Goal: Transaction & Acquisition: Purchase product/service

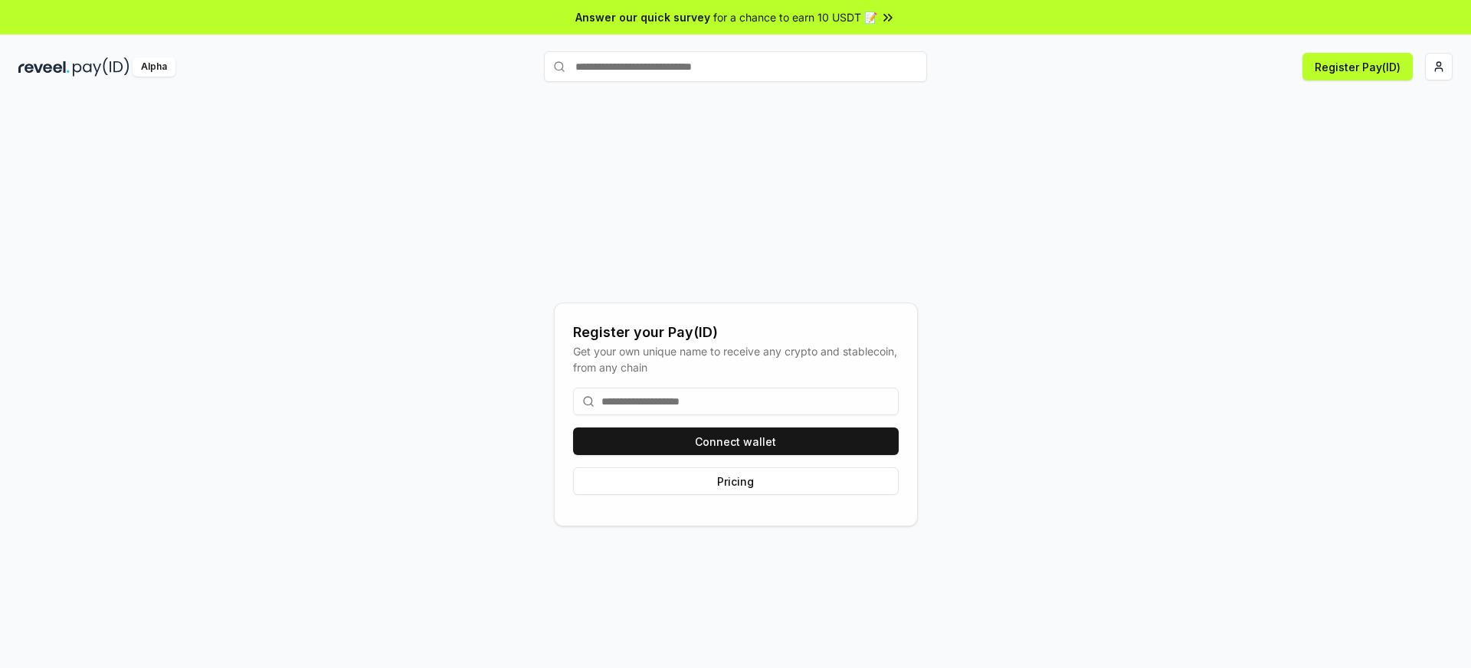
drag, startPoint x: 1026, startPoint y: 188, endPoint x: 1020, endPoint y: 197, distance: 10.0
click at [1026, 188] on div "Register your Pay(ID) Get your own unique name to receive any crypto and stable…" at bounding box center [735, 414] width 1434 height 594
click at [744, 446] on button "Connect wallet" at bounding box center [736, 441] width 326 height 28
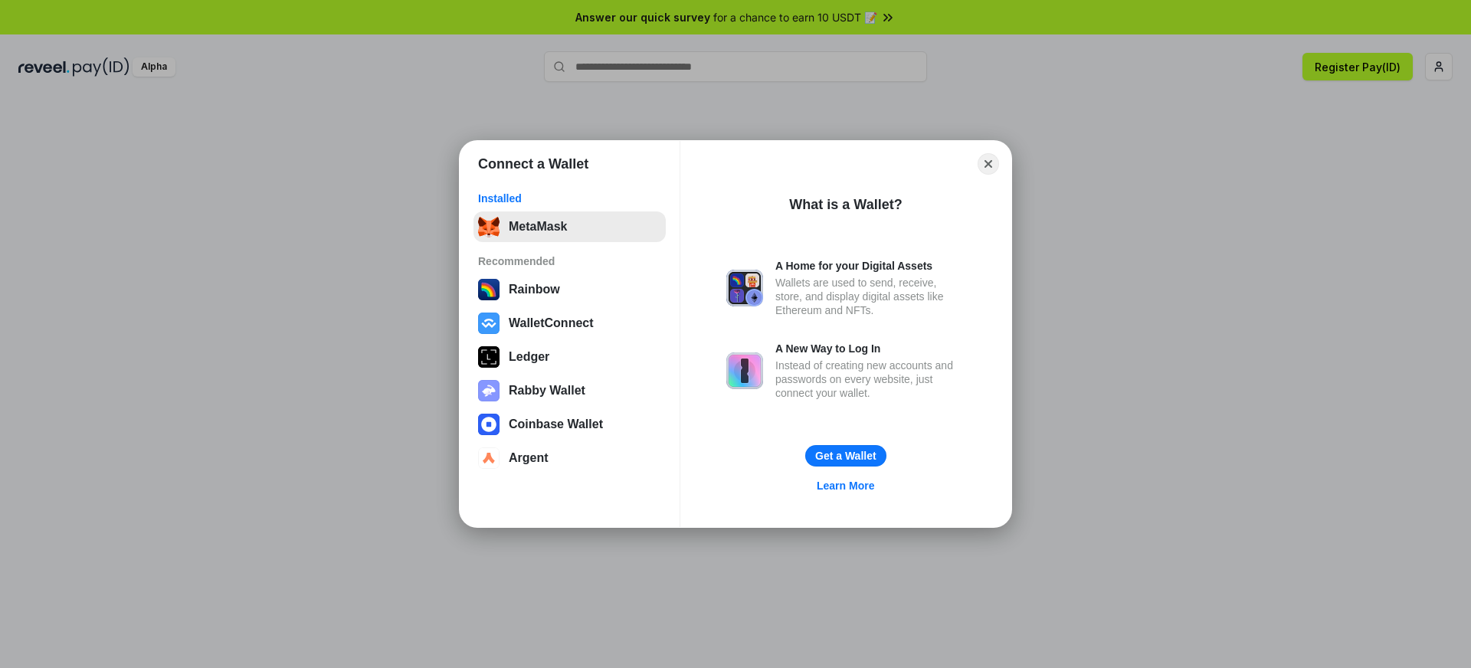
click at [539, 224] on button "MetaMask" at bounding box center [569, 226] width 192 height 31
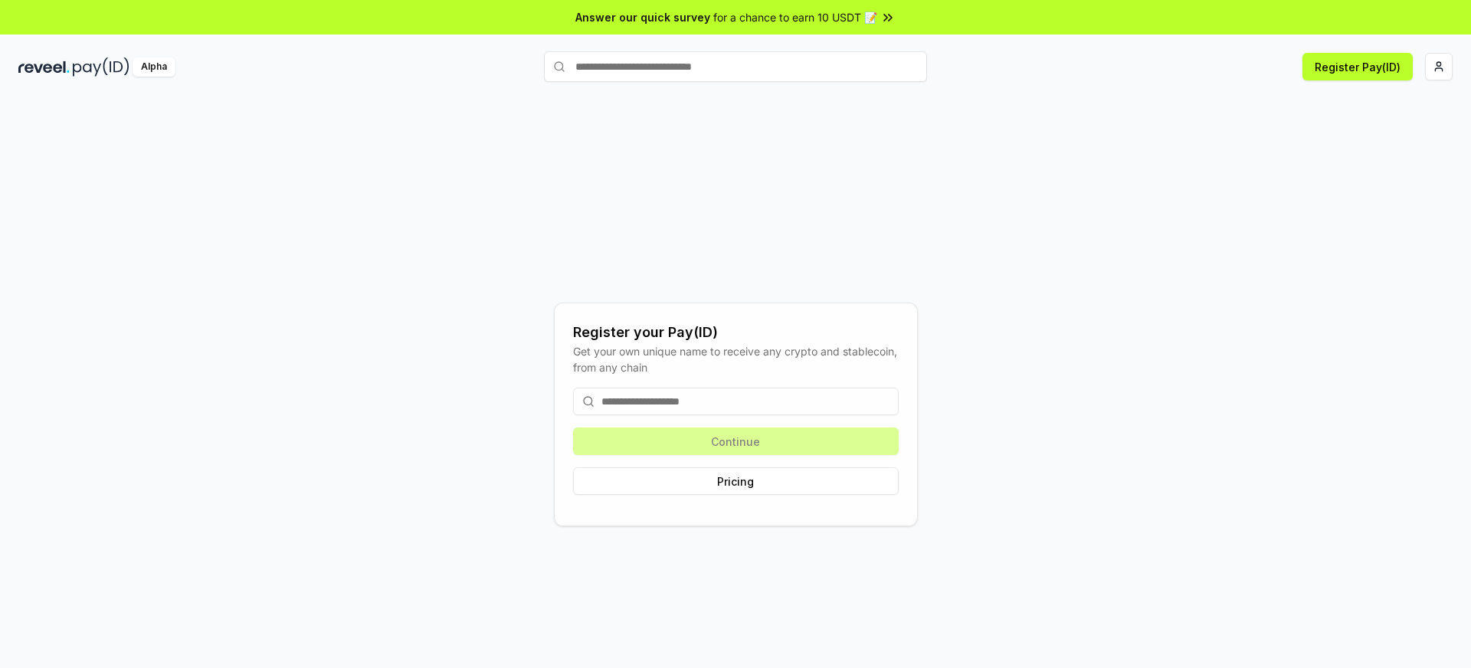
click at [783, 405] on input at bounding box center [736, 402] width 326 height 28
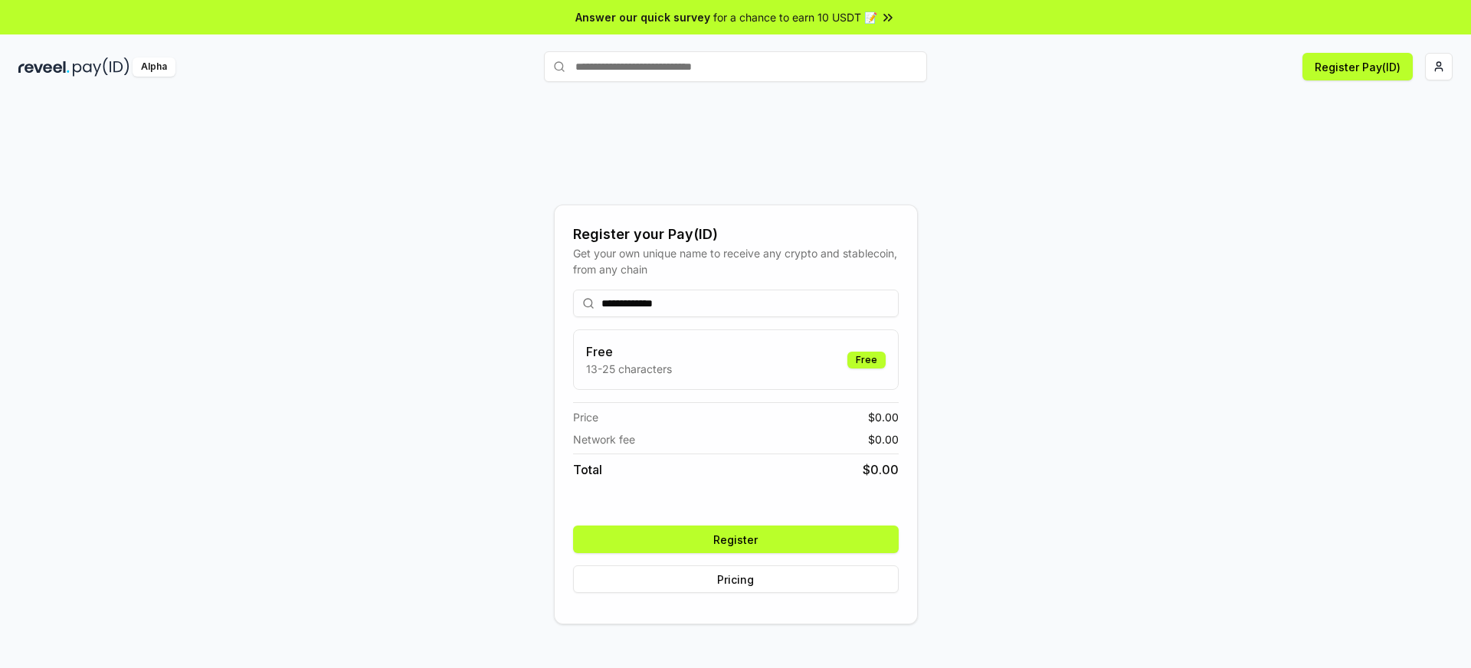
type input "**********"
click at [733, 548] on button "Register" at bounding box center [736, 539] width 326 height 28
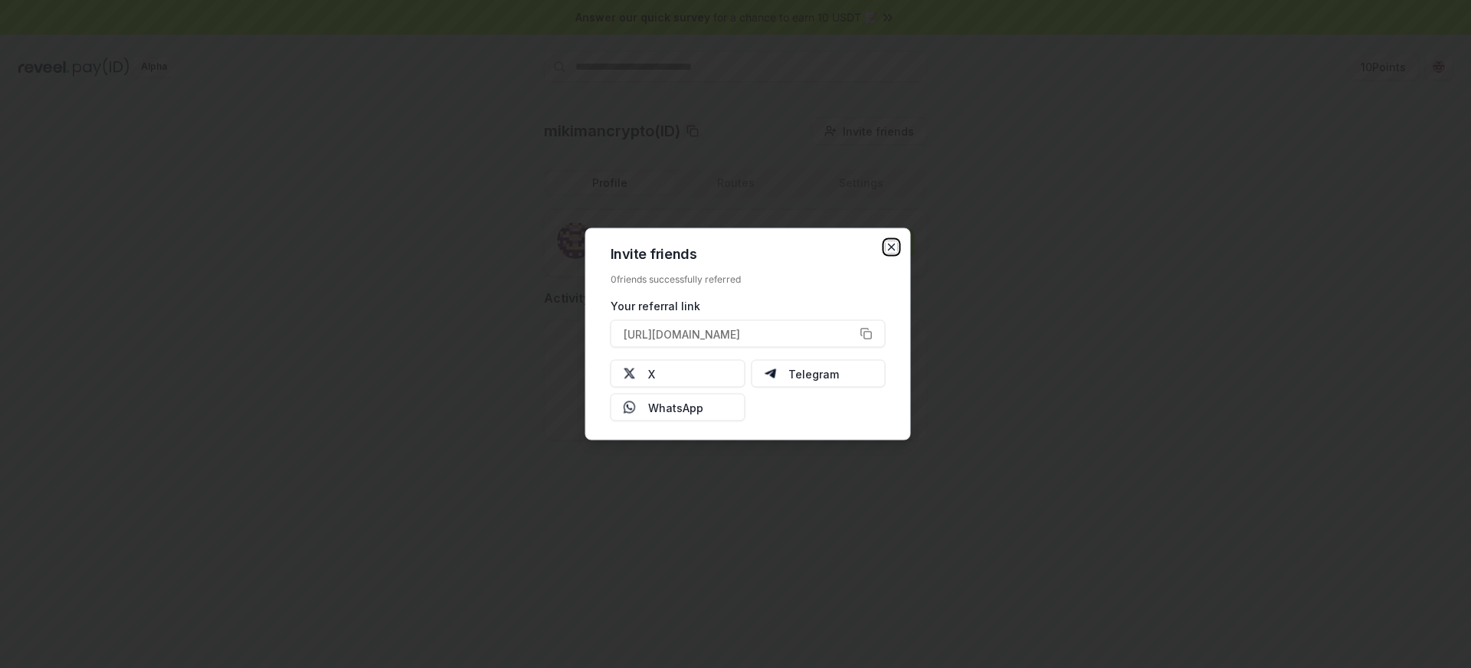
click at [891, 244] on icon "button" at bounding box center [891, 247] width 12 height 12
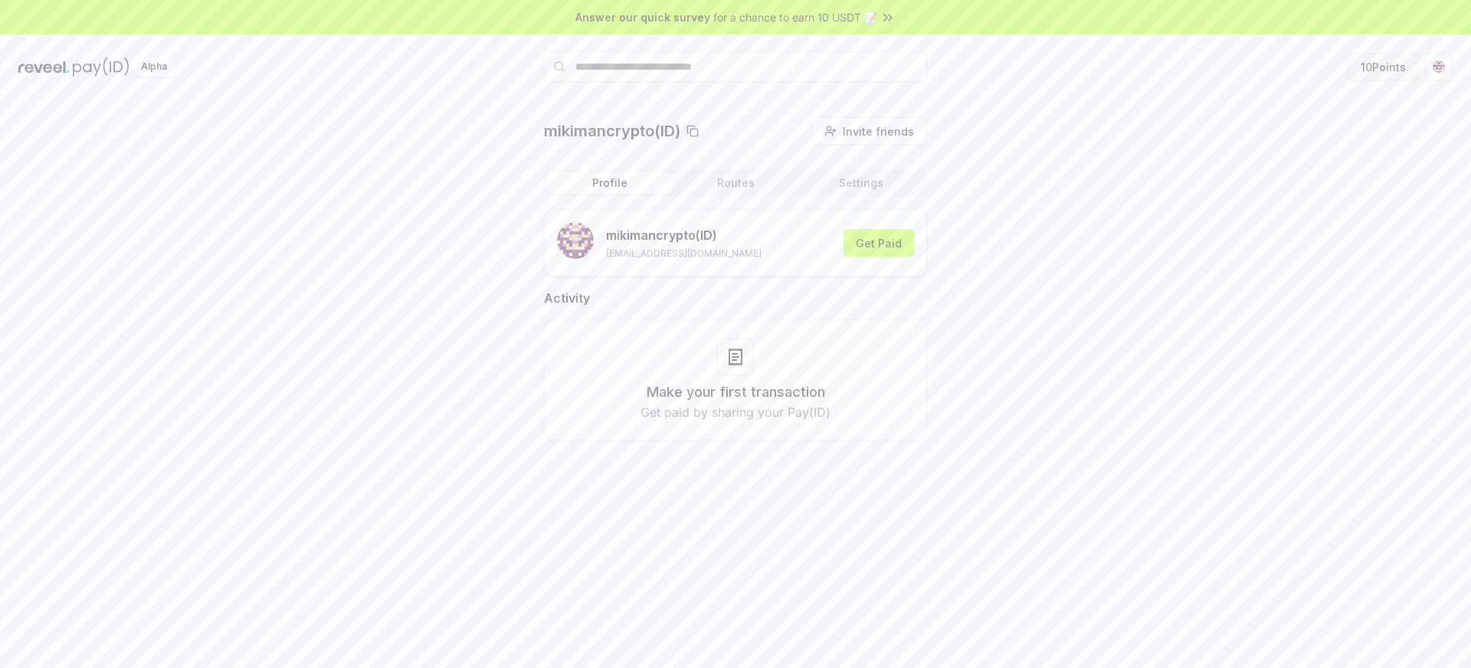
click at [1359, 74] on button "10 Points" at bounding box center [1382, 67] width 71 height 28
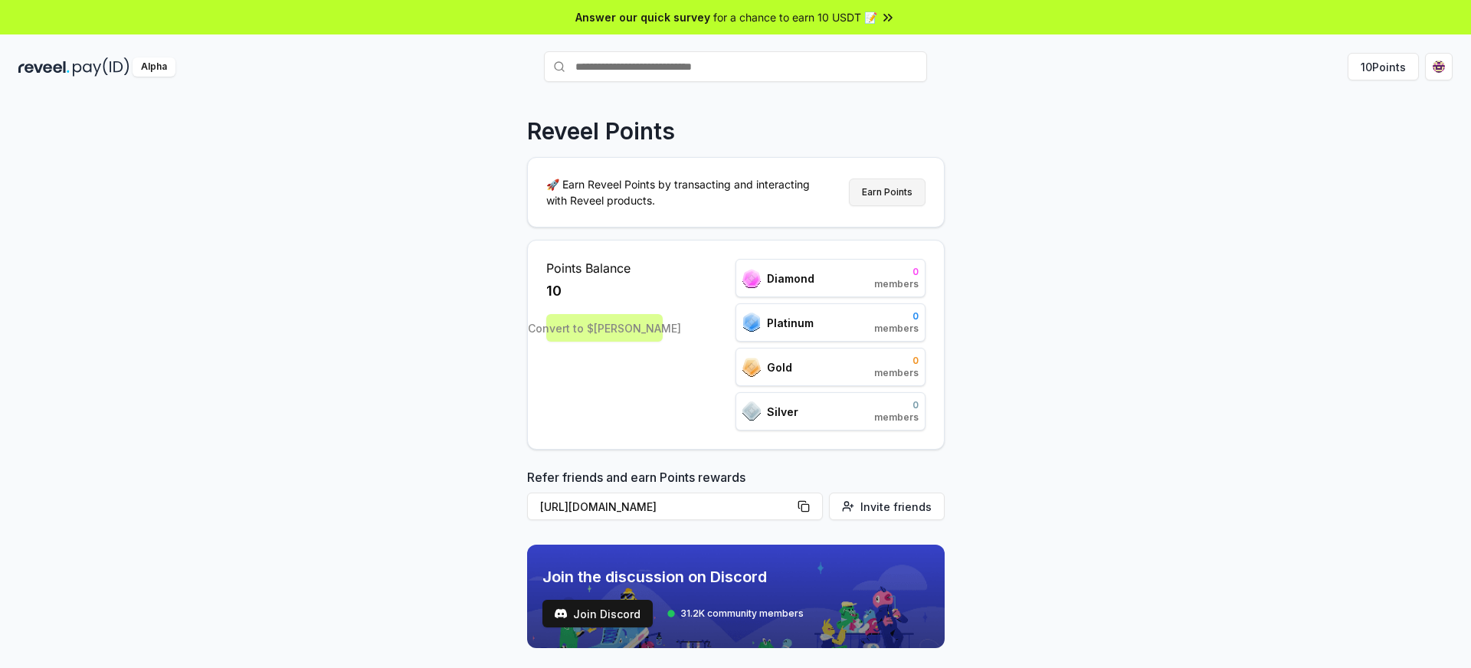
click at [877, 198] on button "Earn Points" at bounding box center [887, 192] width 77 height 28
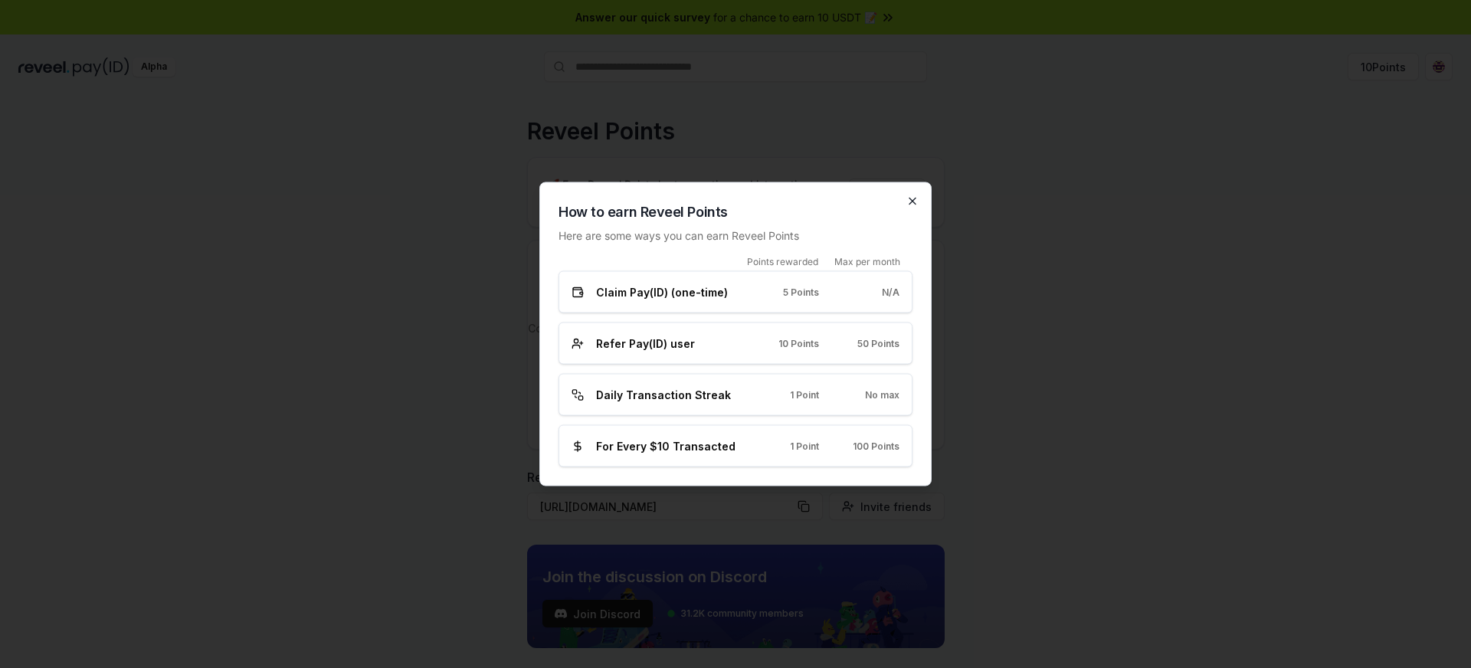
click at [913, 203] on icon "button" at bounding box center [912, 201] width 12 height 12
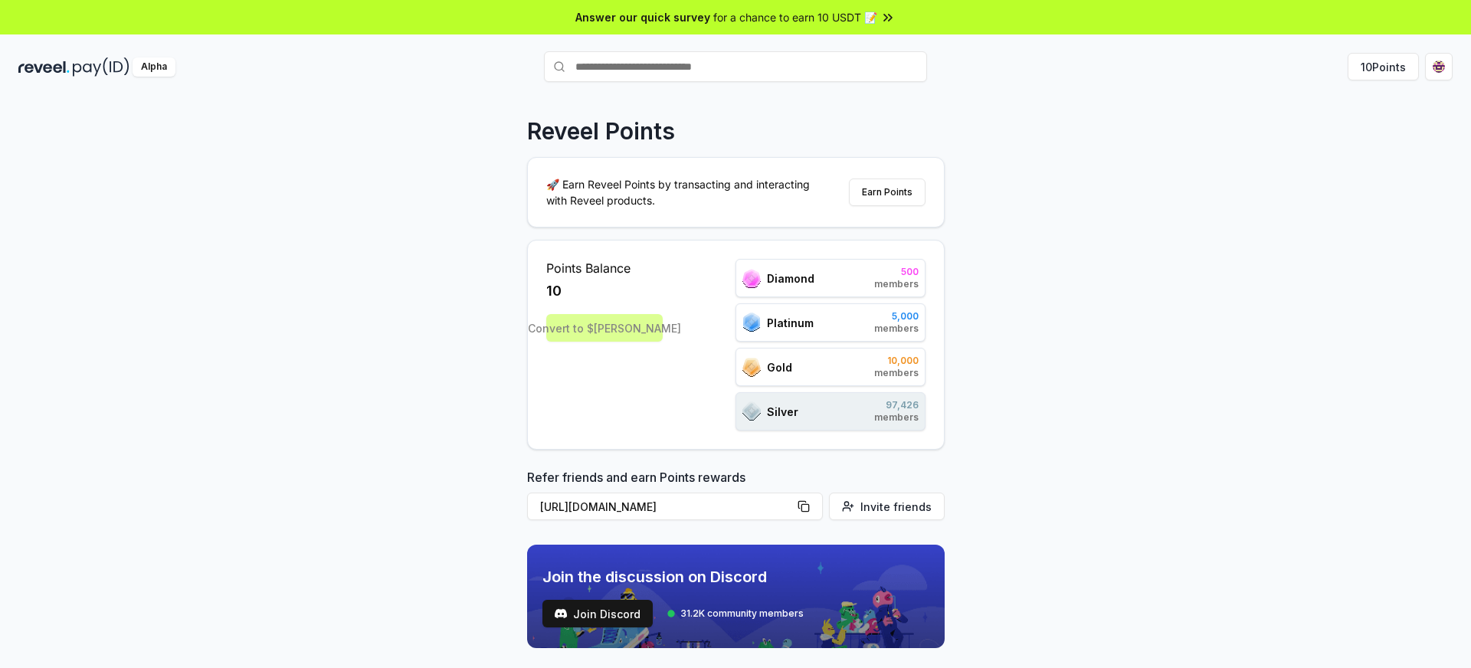
click at [1029, 290] on div "Reveel Points 🚀 Earn Reveel Points by transacting and interacting with Reveel p…" at bounding box center [735, 399] width 1471 height 625
click at [898, 198] on button "Earn Points" at bounding box center [887, 192] width 77 height 28
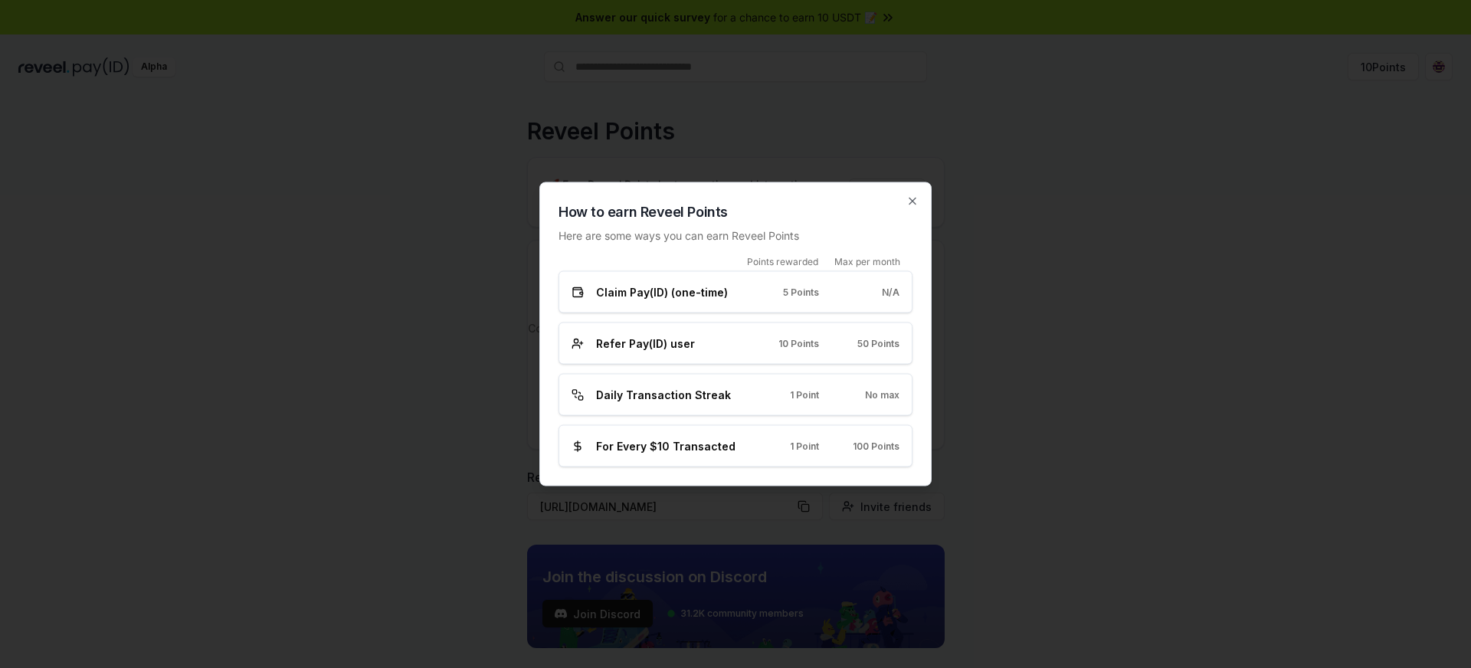
drag, startPoint x: 909, startPoint y: 201, endPoint x: 913, endPoint y: 208, distance: 7.9
click at [909, 201] on icon "button" at bounding box center [912, 201] width 12 height 12
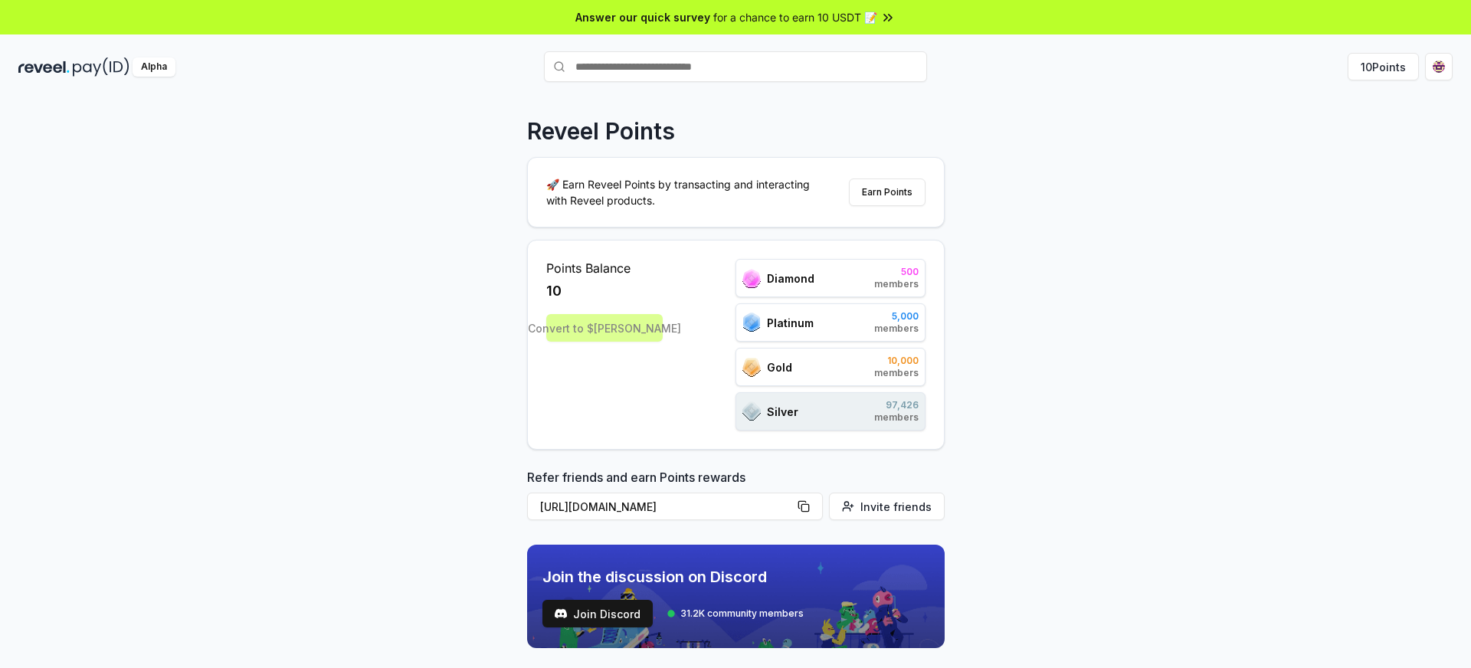
drag, startPoint x: 1031, startPoint y: 327, endPoint x: 1031, endPoint y: 337, distance: 10.0
click at [1031, 327] on div "Reveel Points 🚀 Earn Reveel Points by transacting and interacting with Reveel p…" at bounding box center [735, 399] width 1471 height 625
click at [430, 206] on div "Reveel Points 🚀 Earn Reveel Points by transacting and interacting with Reveel p…" at bounding box center [735, 399] width 1471 height 625
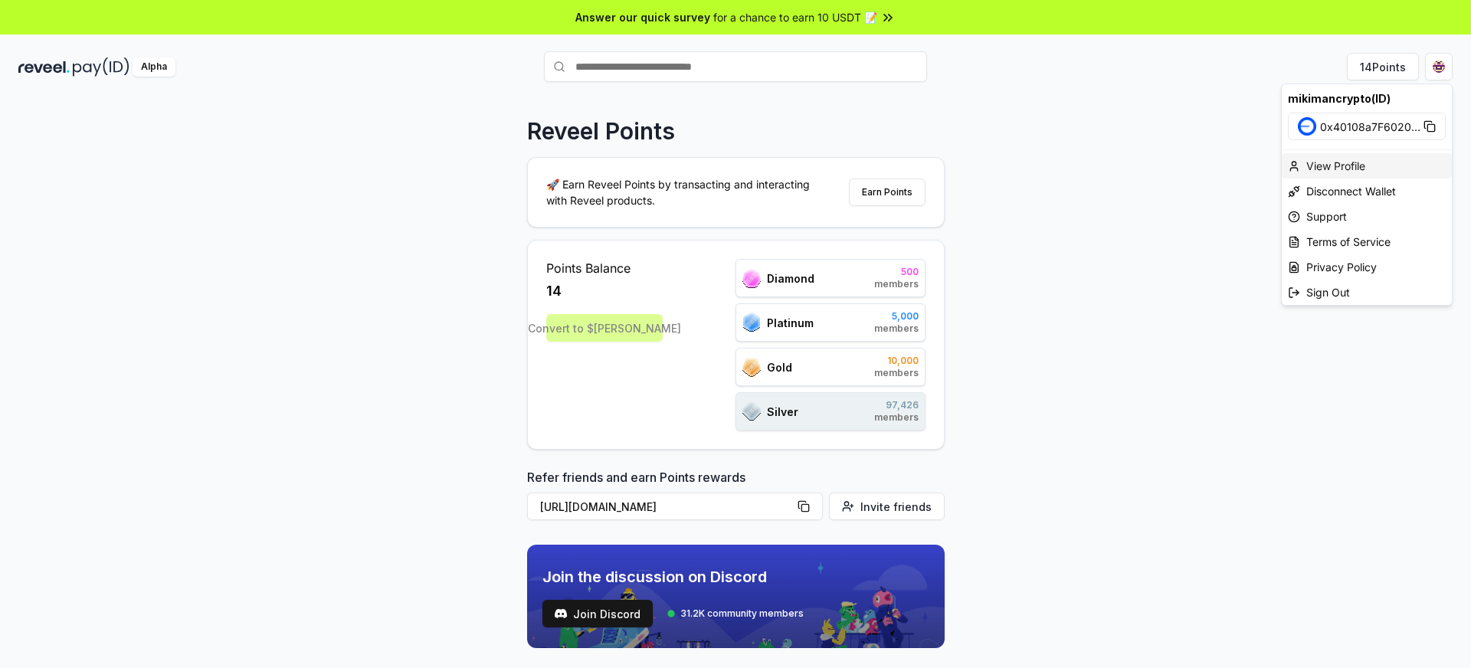
click at [1324, 166] on div "View Profile" at bounding box center [1366, 165] width 170 height 25
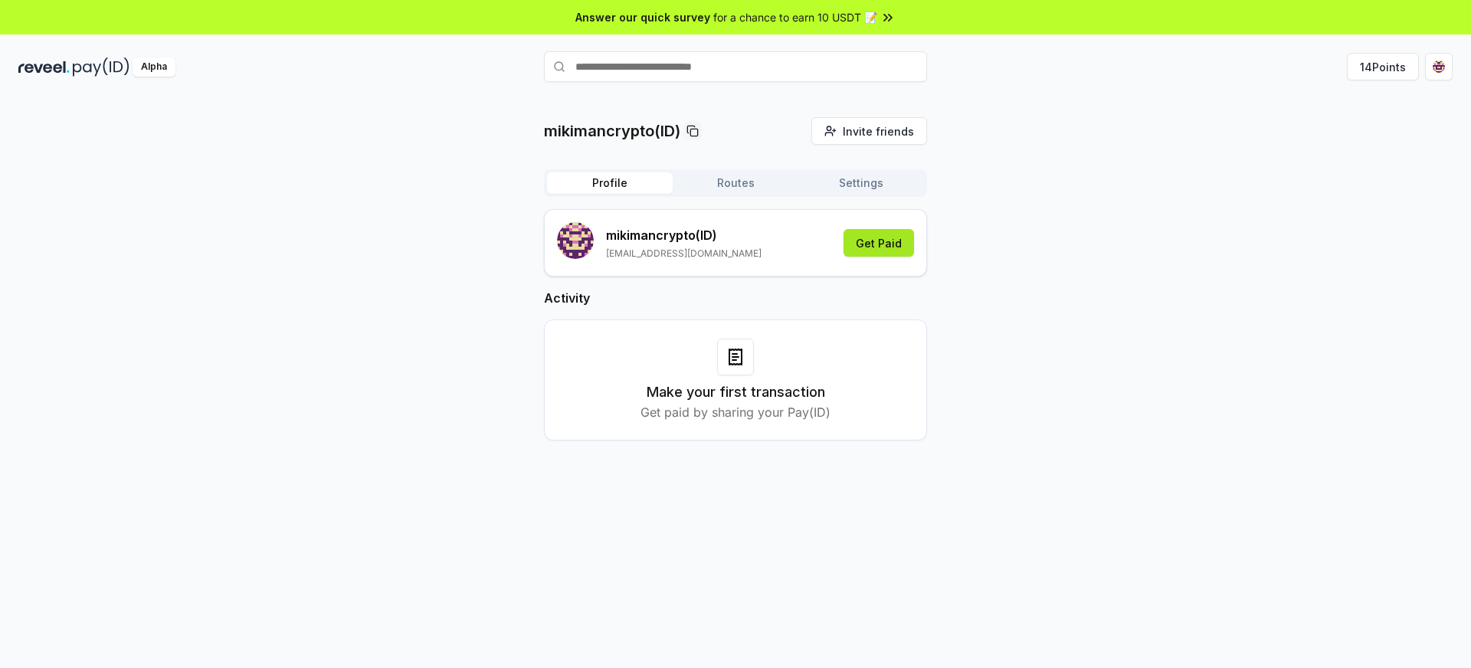
click at [881, 251] on button "Get Paid" at bounding box center [878, 243] width 70 height 28
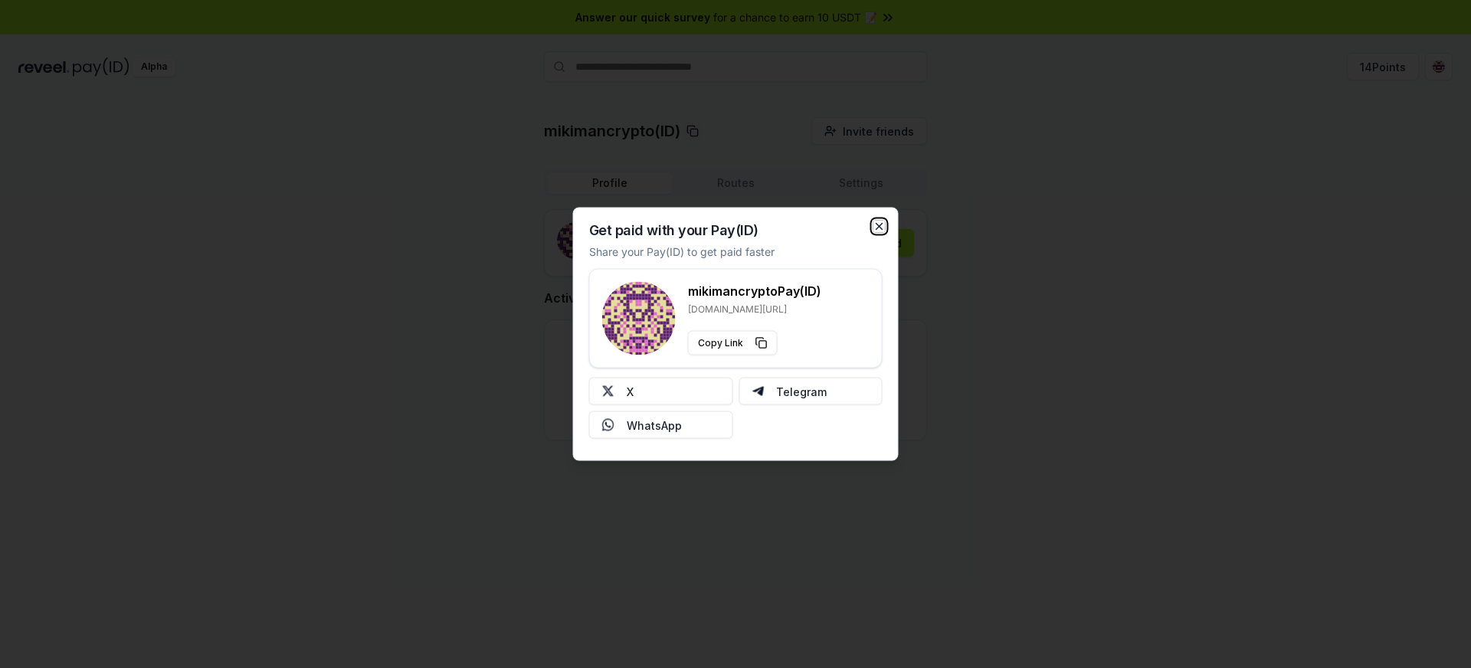
click at [882, 229] on icon "button" at bounding box center [879, 227] width 6 height 6
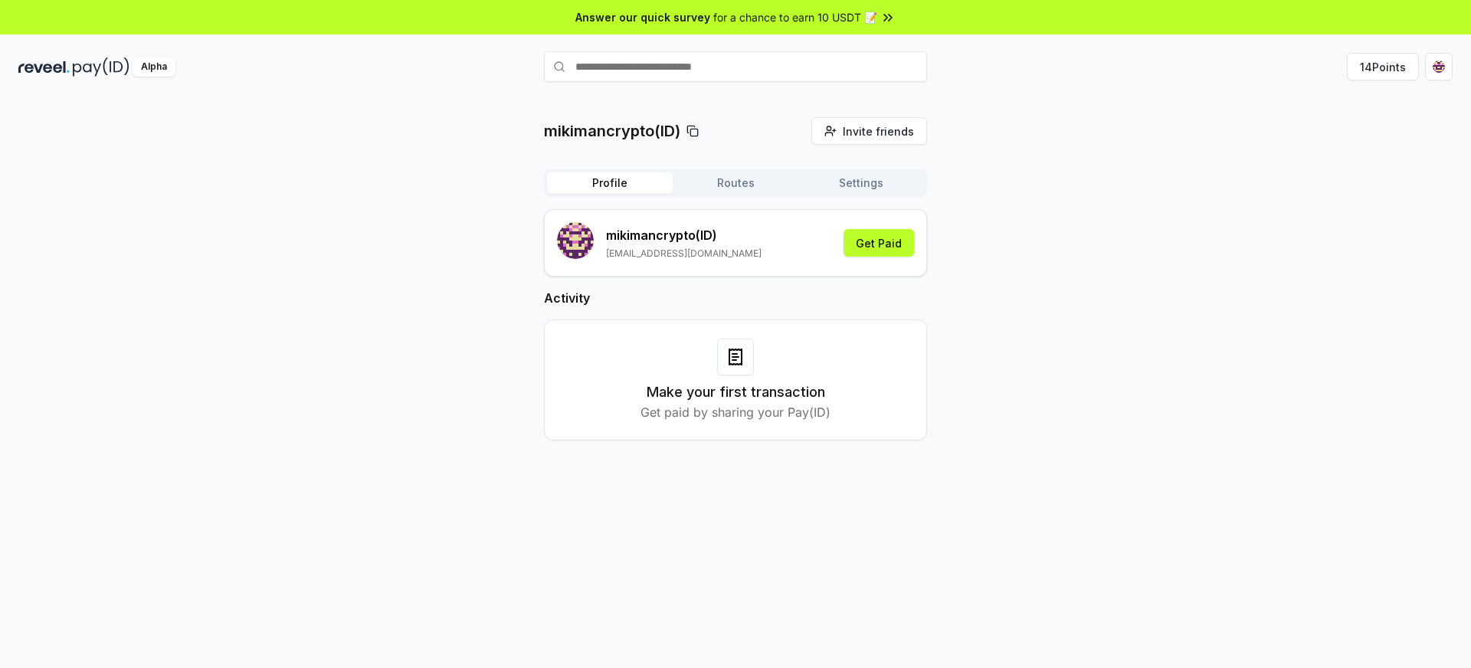
click at [694, 130] on icon at bounding box center [692, 131] width 12 height 12
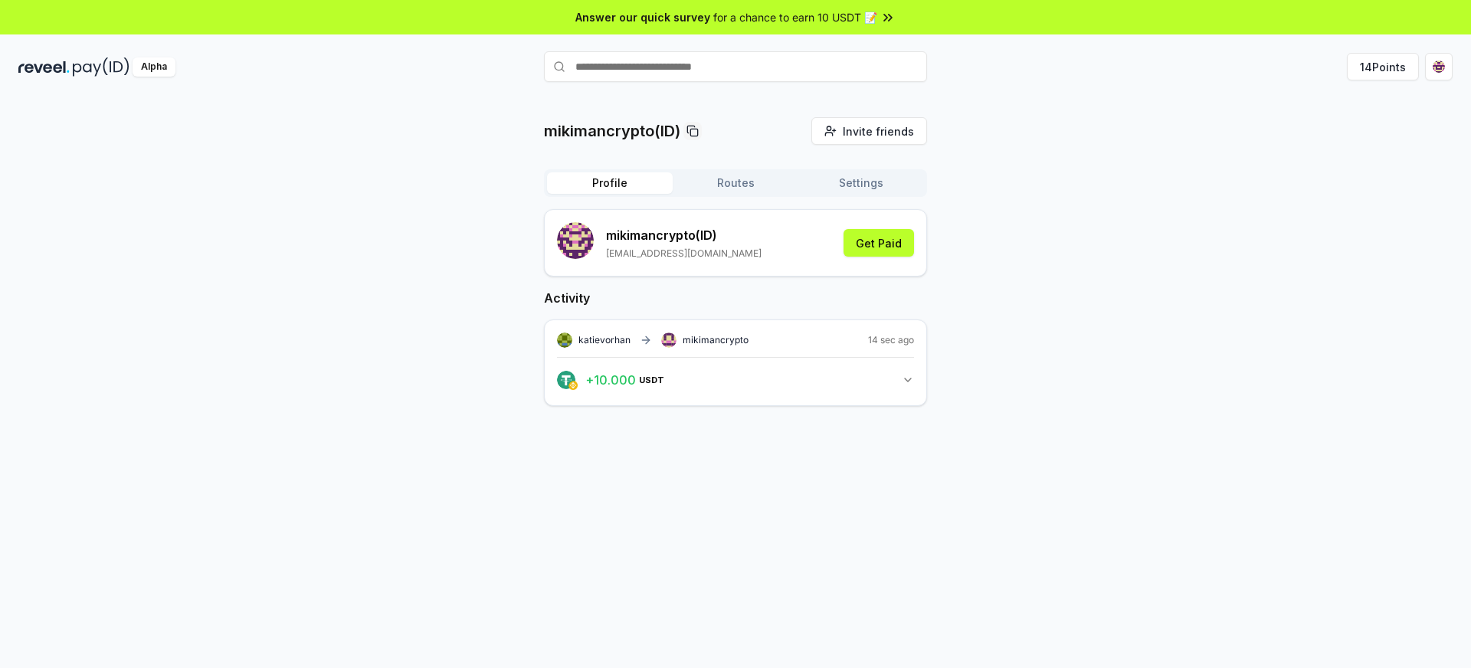
click at [908, 380] on icon "button" at bounding box center [908, 380] width 12 height 12
click at [1376, 70] on button "17 Points" at bounding box center [1382, 67] width 71 height 28
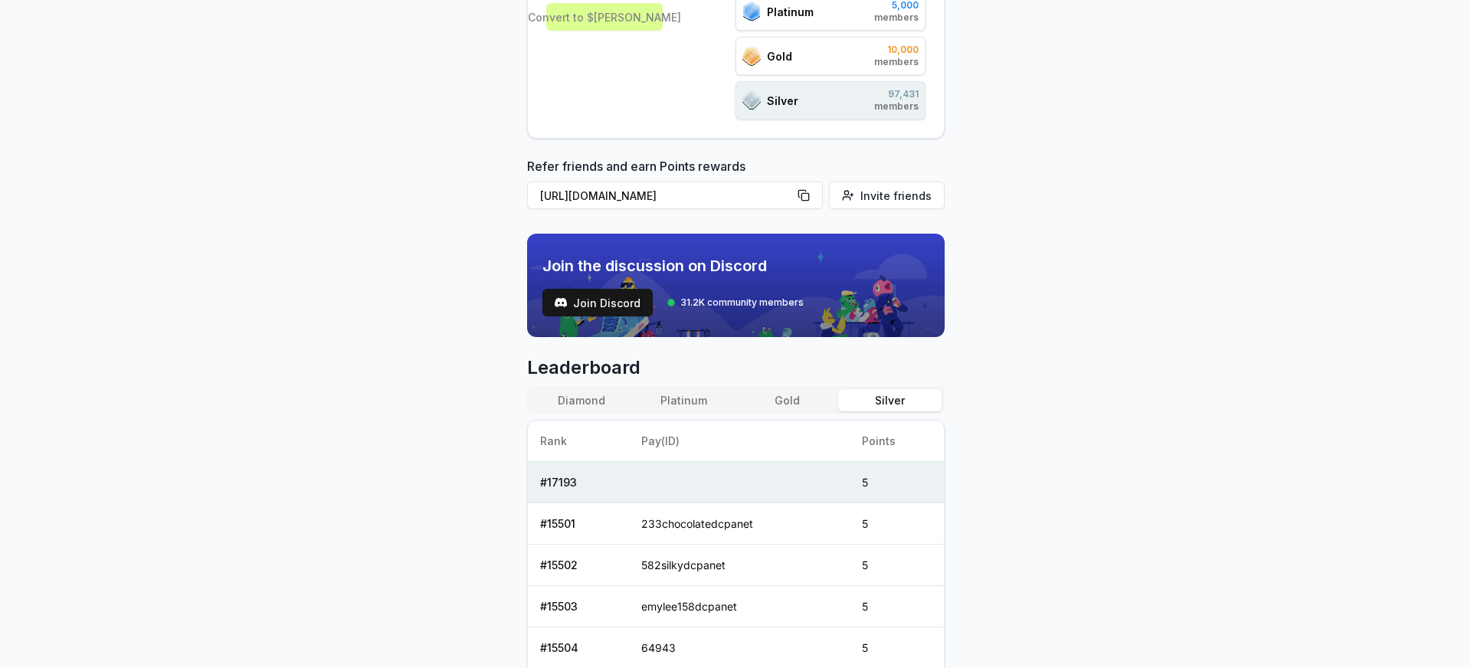
scroll to position [324, 0]
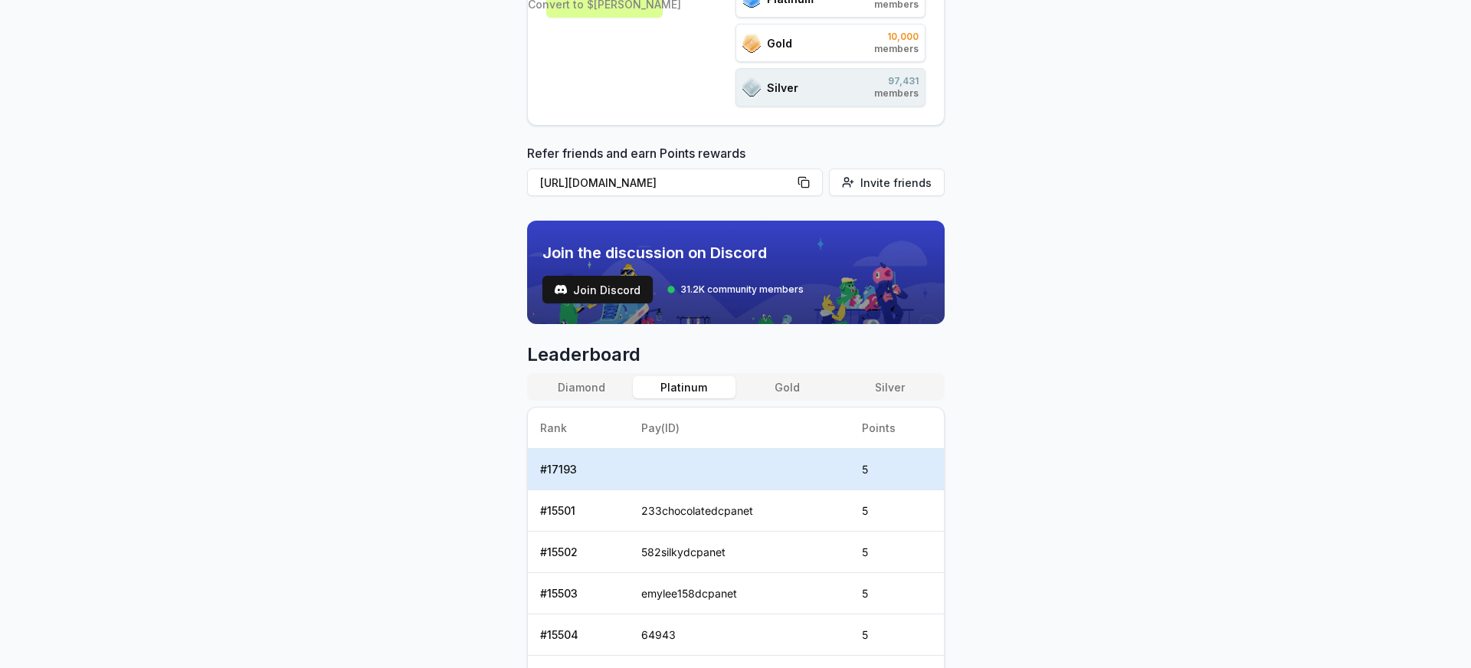
click at [696, 384] on button "Platinum" at bounding box center [684, 387] width 103 height 22
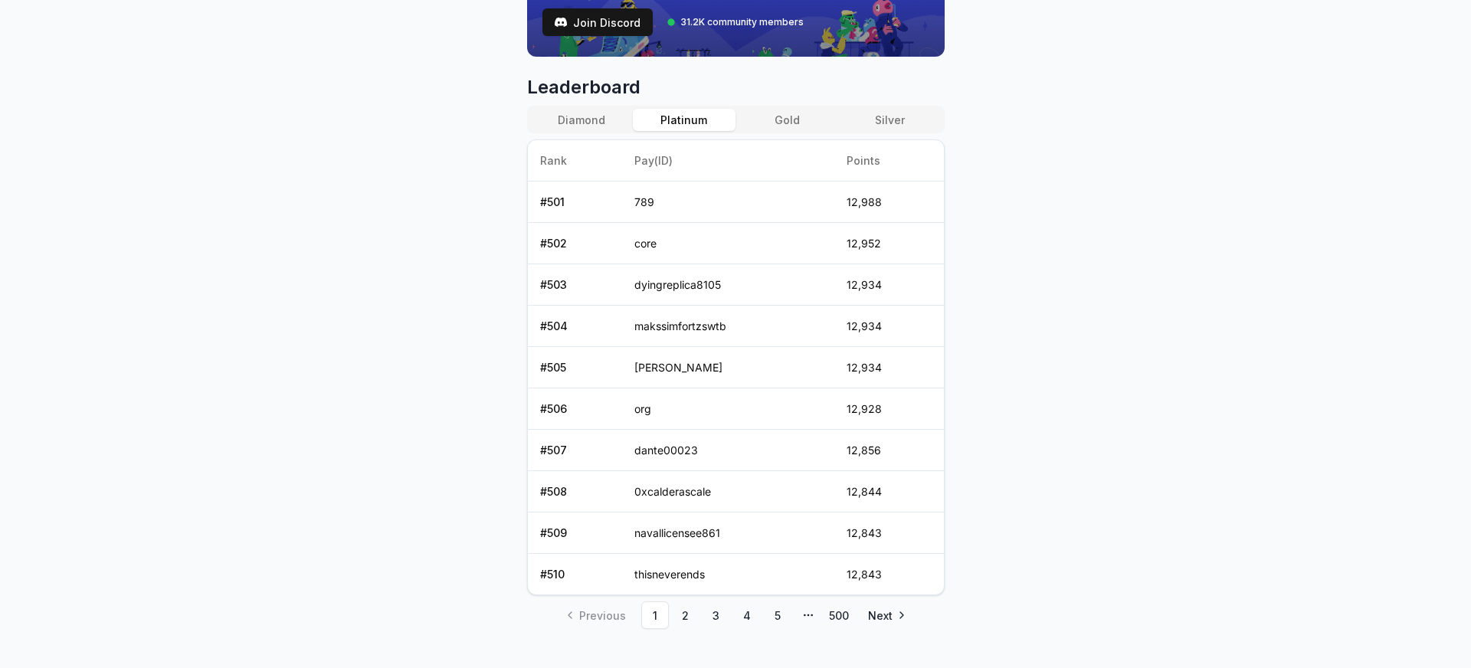
scroll to position [614, 0]
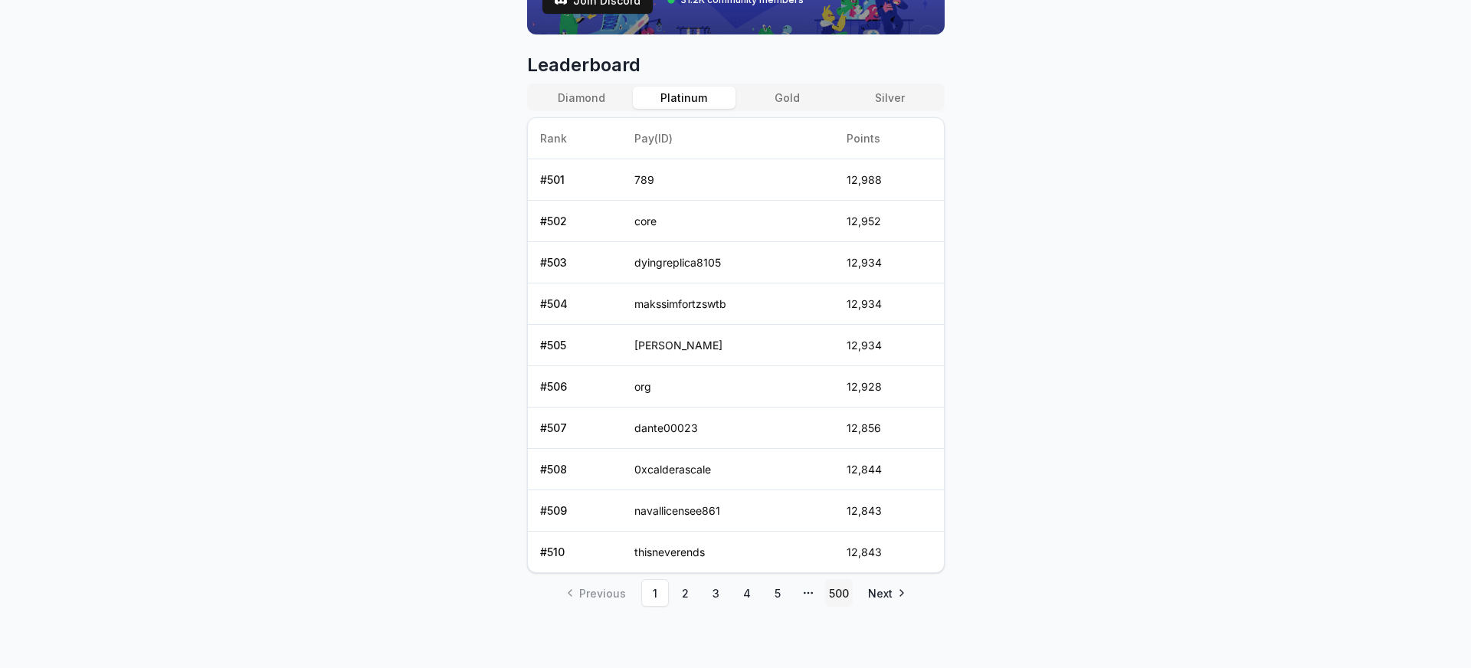
click at [842, 594] on link "500" at bounding box center [839, 593] width 28 height 28
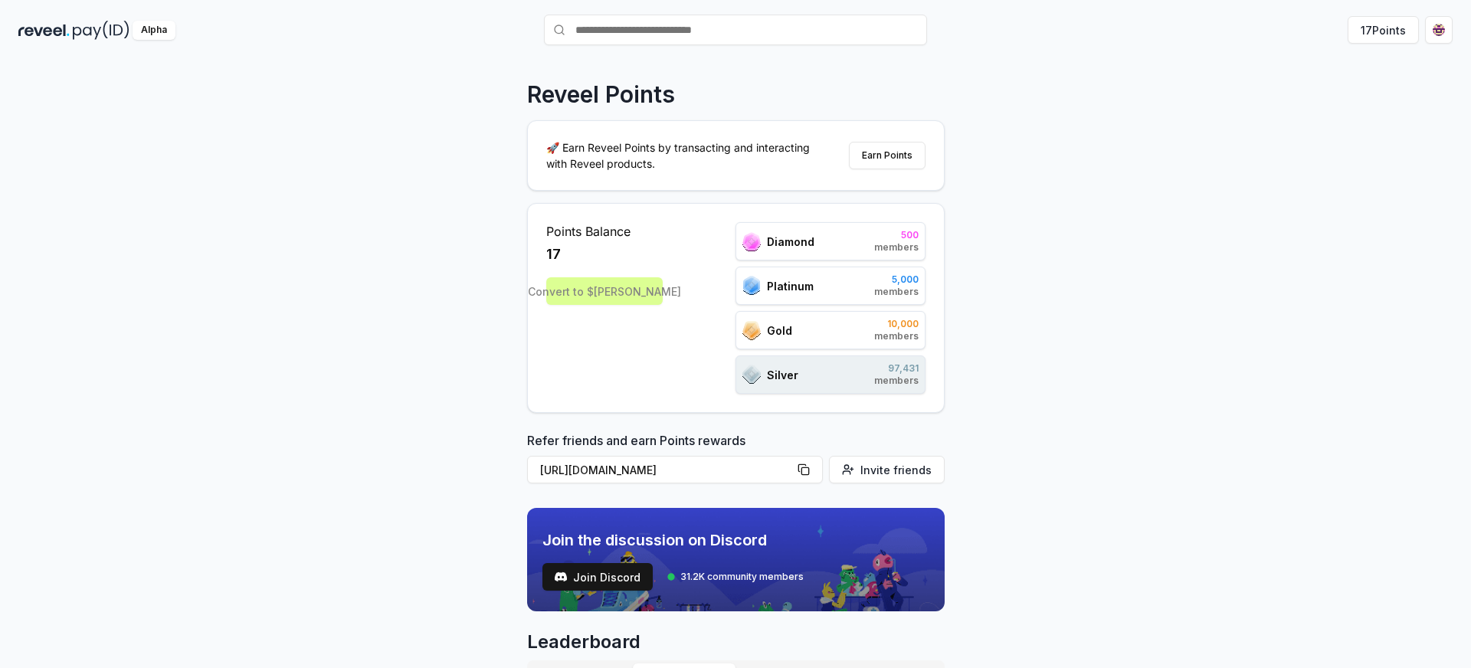
scroll to position [0, 0]
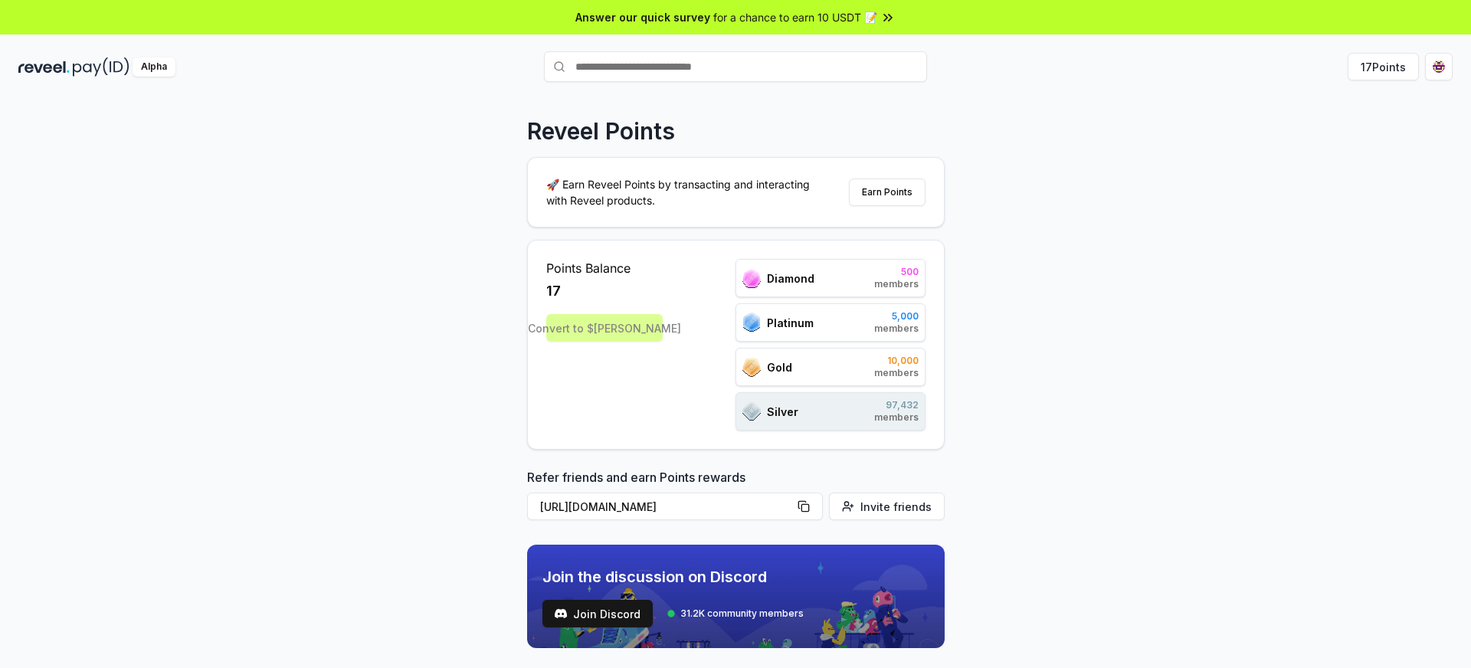
click at [618, 70] on input "text" at bounding box center [735, 66] width 383 height 31
type input "**********"
click at [428, 161] on div "Reveel Points 🚀 Earn Reveel Points by transacting and interacting with Reveel p…" at bounding box center [735, 399] width 1471 height 625
click at [612, 70] on input "text" at bounding box center [735, 66] width 383 height 31
paste input "**********"
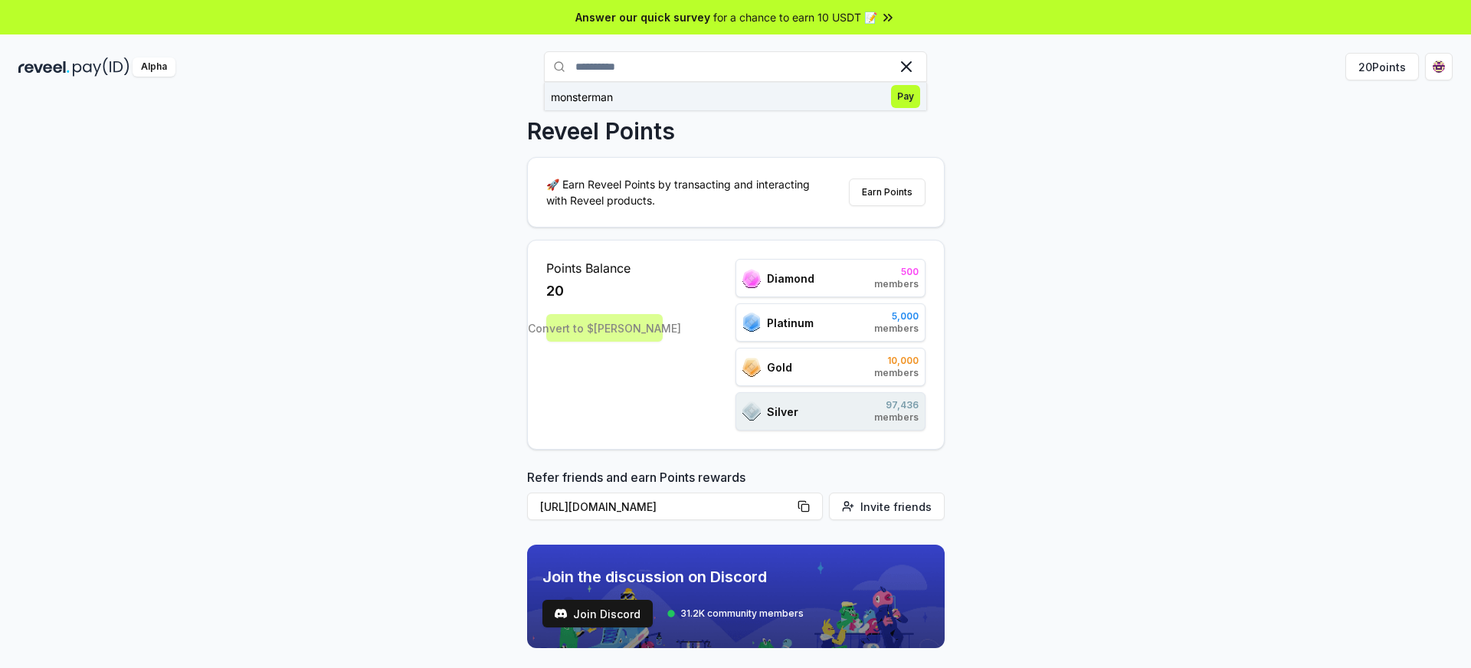
type input "**********"
click at [900, 100] on span "Pay" at bounding box center [905, 96] width 29 height 23
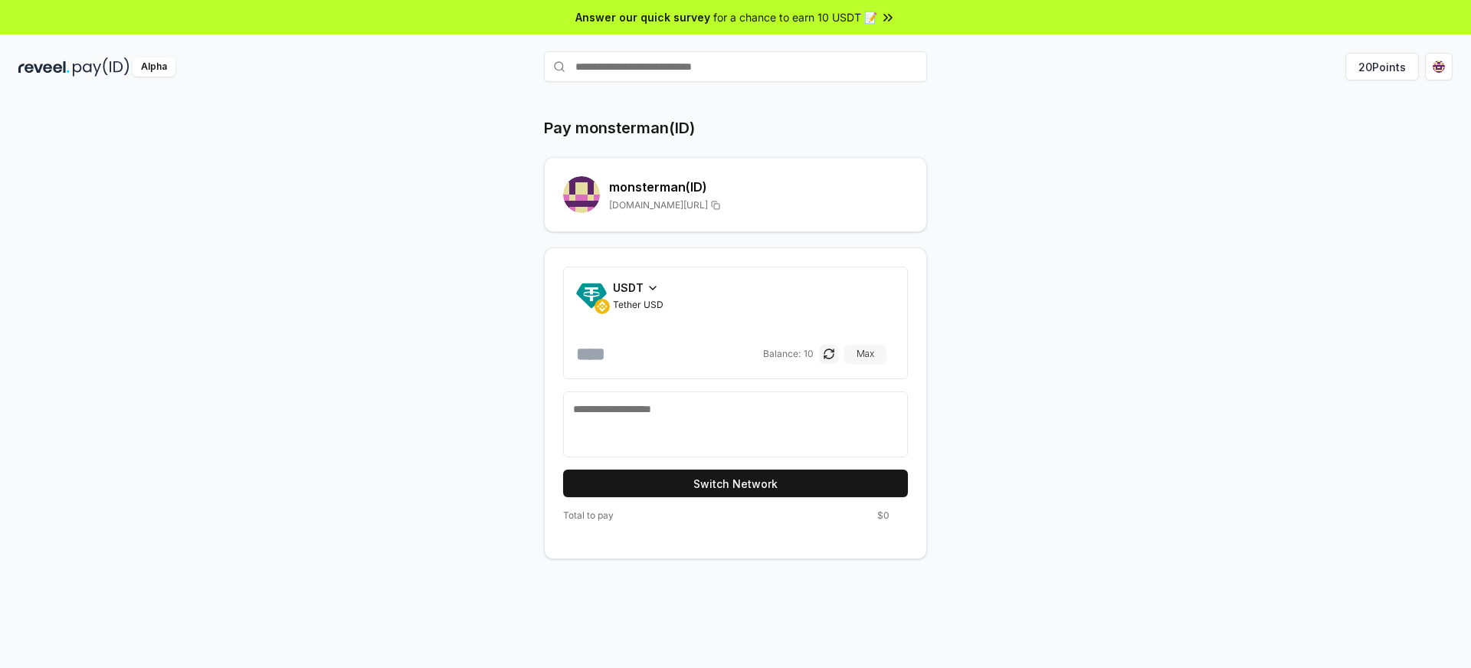
click at [870, 353] on button "Max" at bounding box center [865, 354] width 42 height 18
type input "**"
click at [758, 411] on textarea at bounding box center [735, 424] width 325 height 46
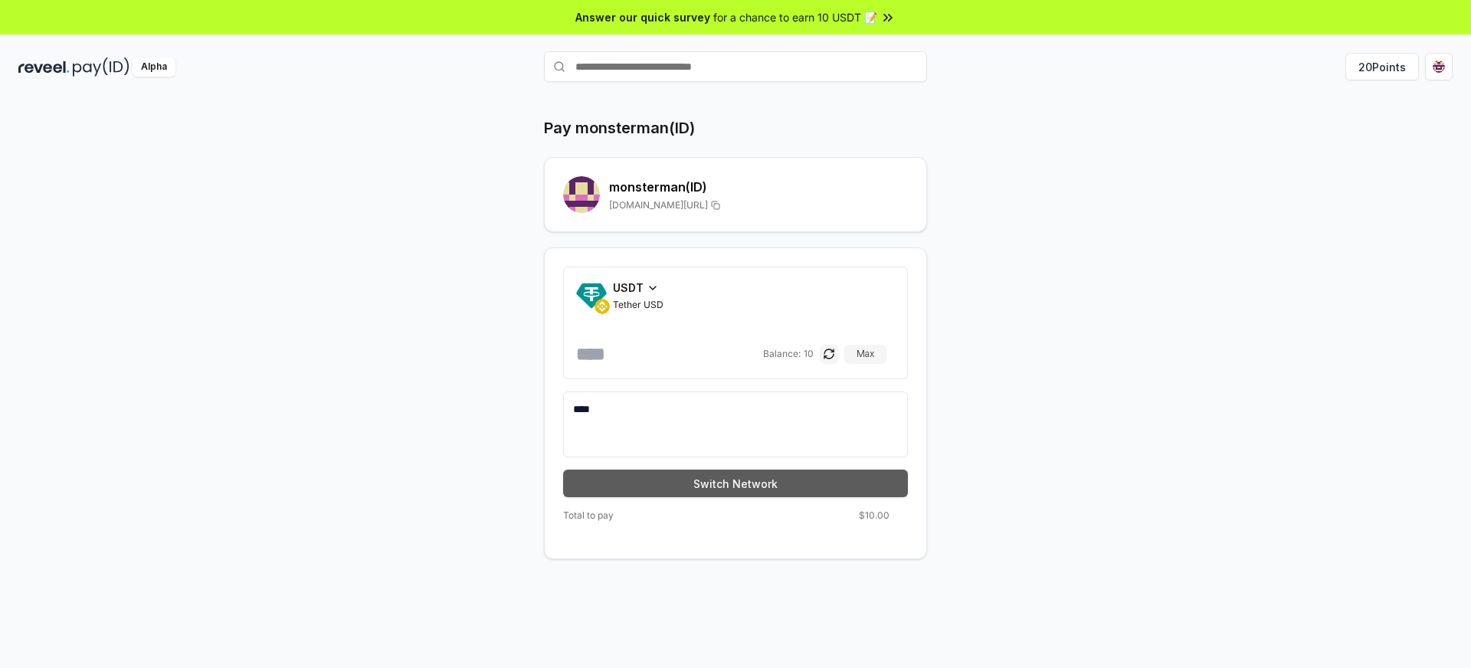
type textarea "****"
click at [762, 487] on button "Switch Network" at bounding box center [735, 484] width 345 height 28
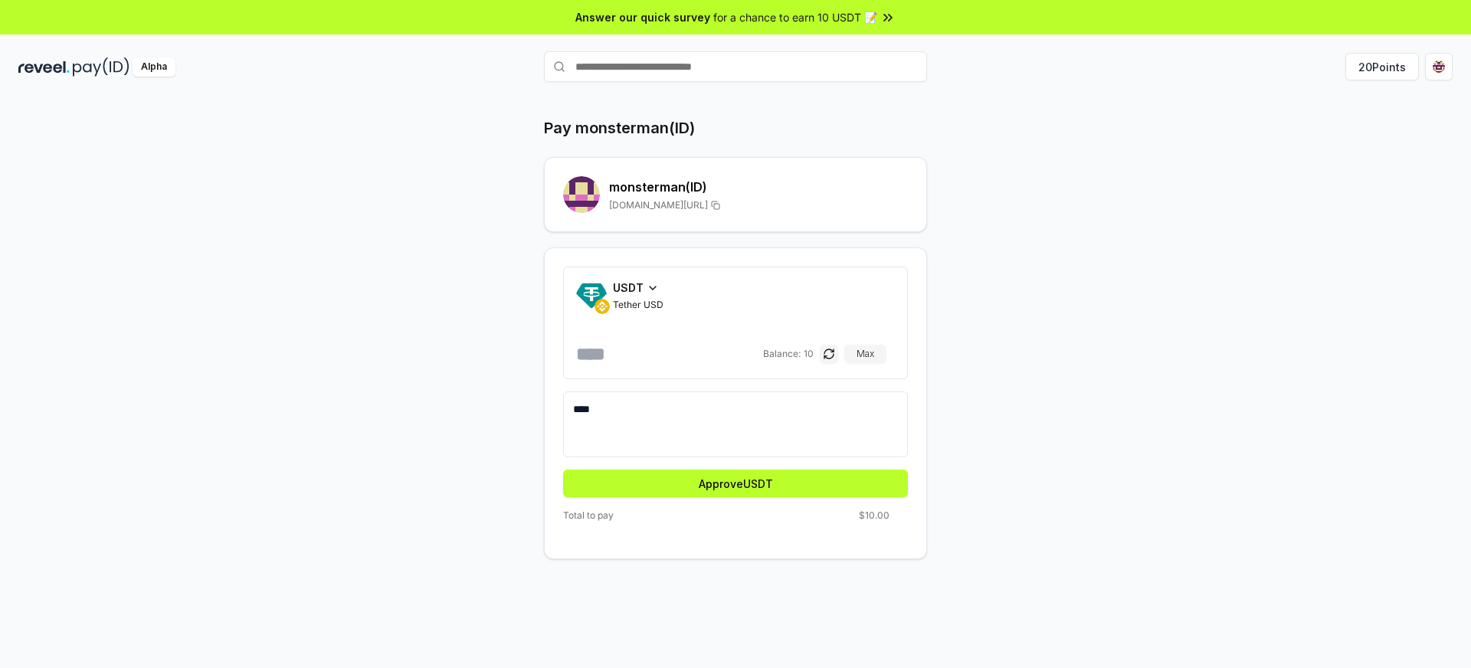
click at [1047, 254] on div "Pay monsterman(ID) monsterman (ID) reveel.id/pay/monsterman USDT Tether USD ** …" at bounding box center [735, 338] width 919 height 442
click at [732, 491] on button "Approve USDT" at bounding box center [735, 484] width 345 height 28
click at [787, 486] on button "Pay" at bounding box center [735, 484] width 345 height 28
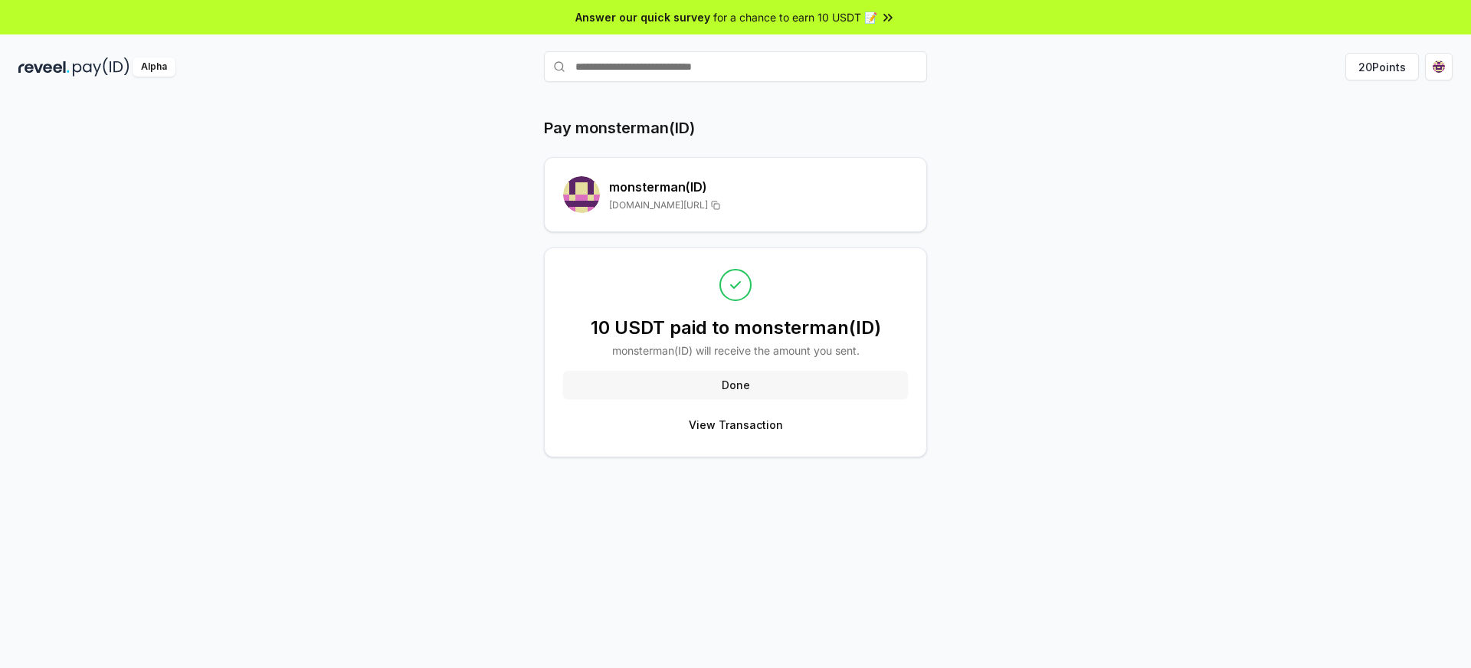
click at [733, 386] on button "Done" at bounding box center [735, 385] width 345 height 28
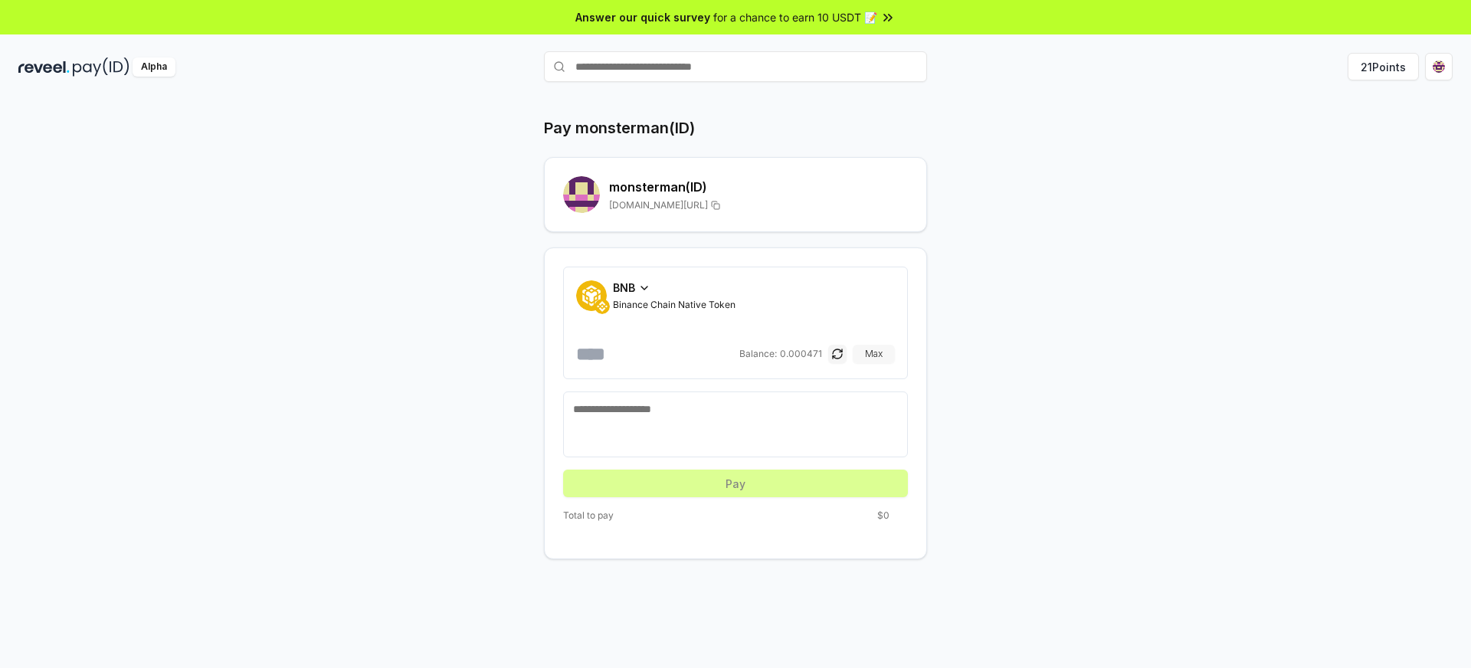
click at [872, 355] on button "Max" at bounding box center [873, 354] width 42 height 18
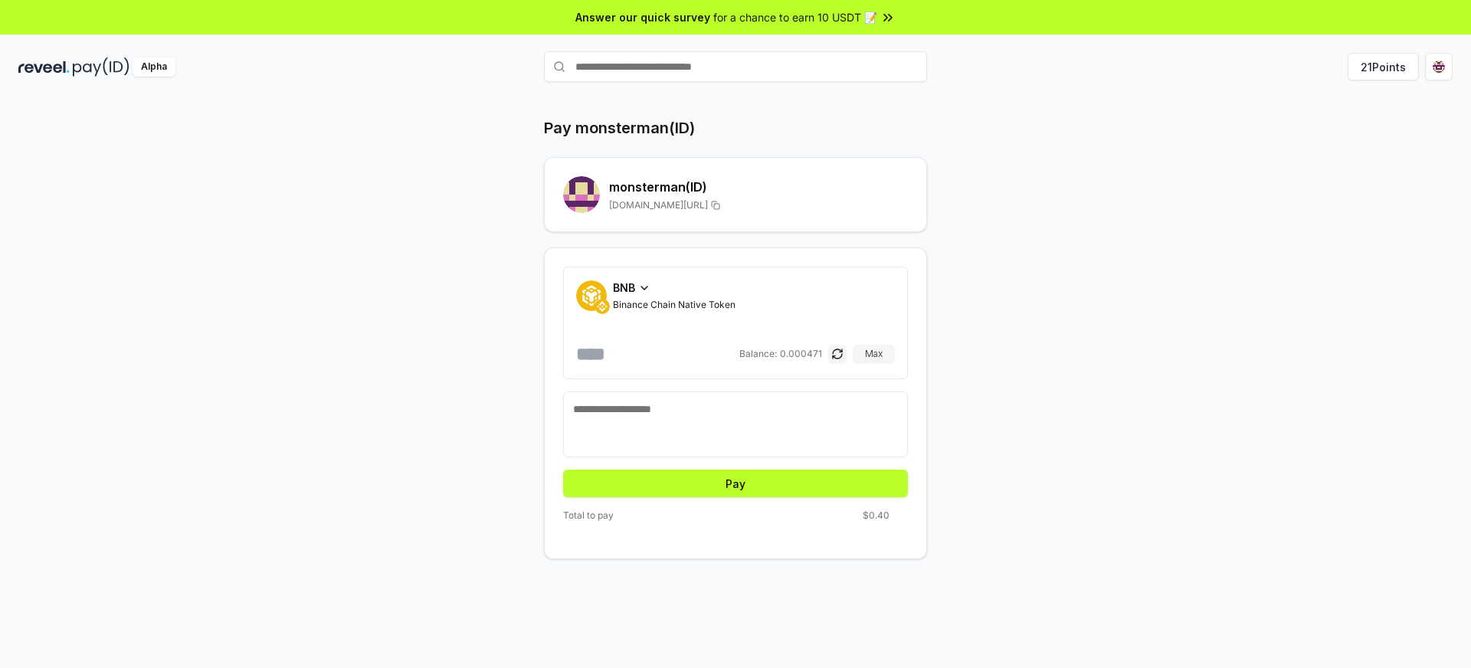
click at [720, 206] on icon at bounding box center [715, 205] width 9 height 12
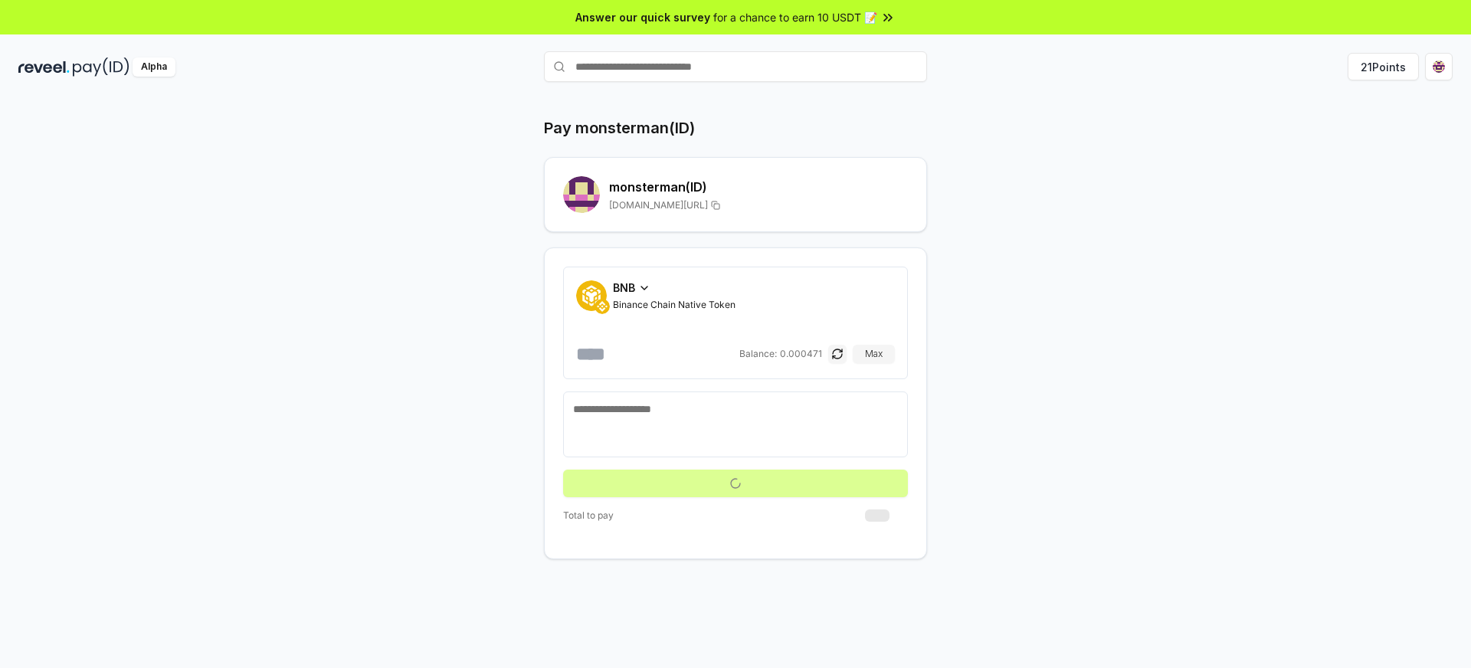
click at [650, 357] on input "**********" at bounding box center [656, 354] width 160 height 25
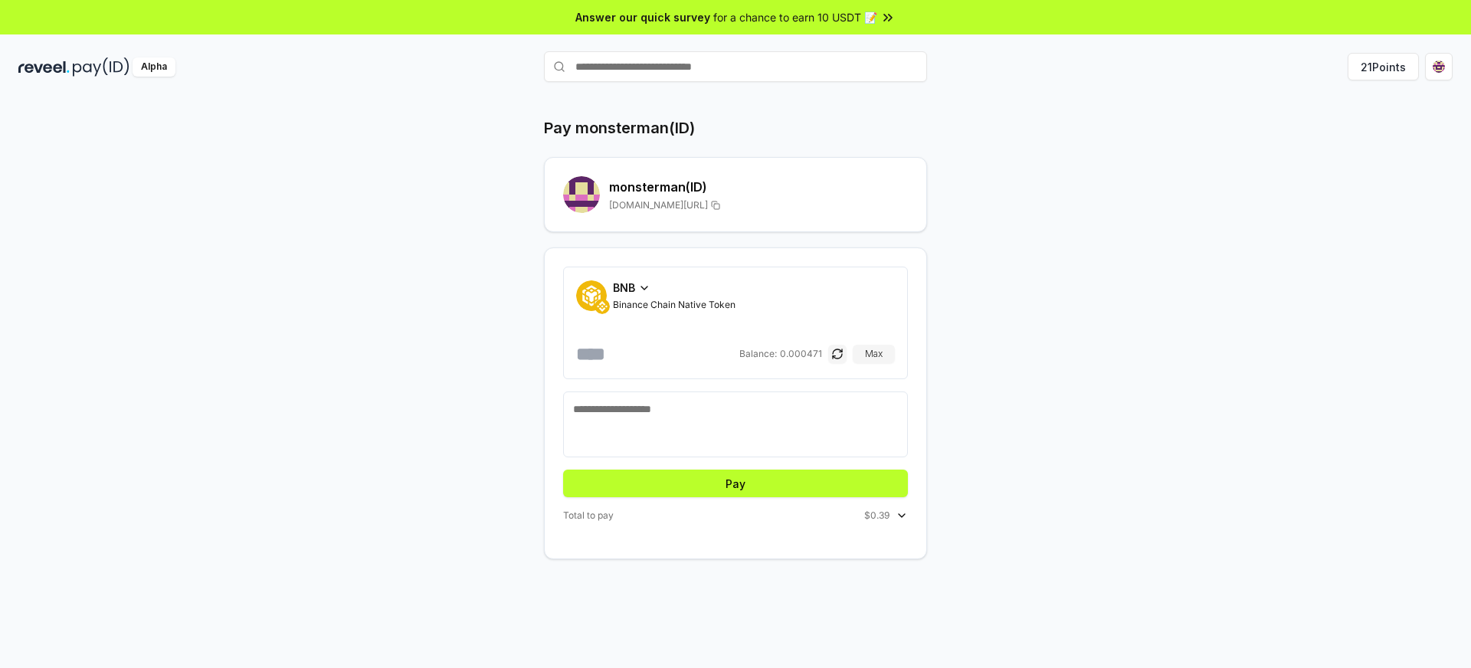
type input "**********"
click at [678, 411] on textarea at bounding box center [735, 424] width 325 height 46
type textarea "****"
click at [736, 476] on button "Pay" at bounding box center [735, 484] width 345 height 28
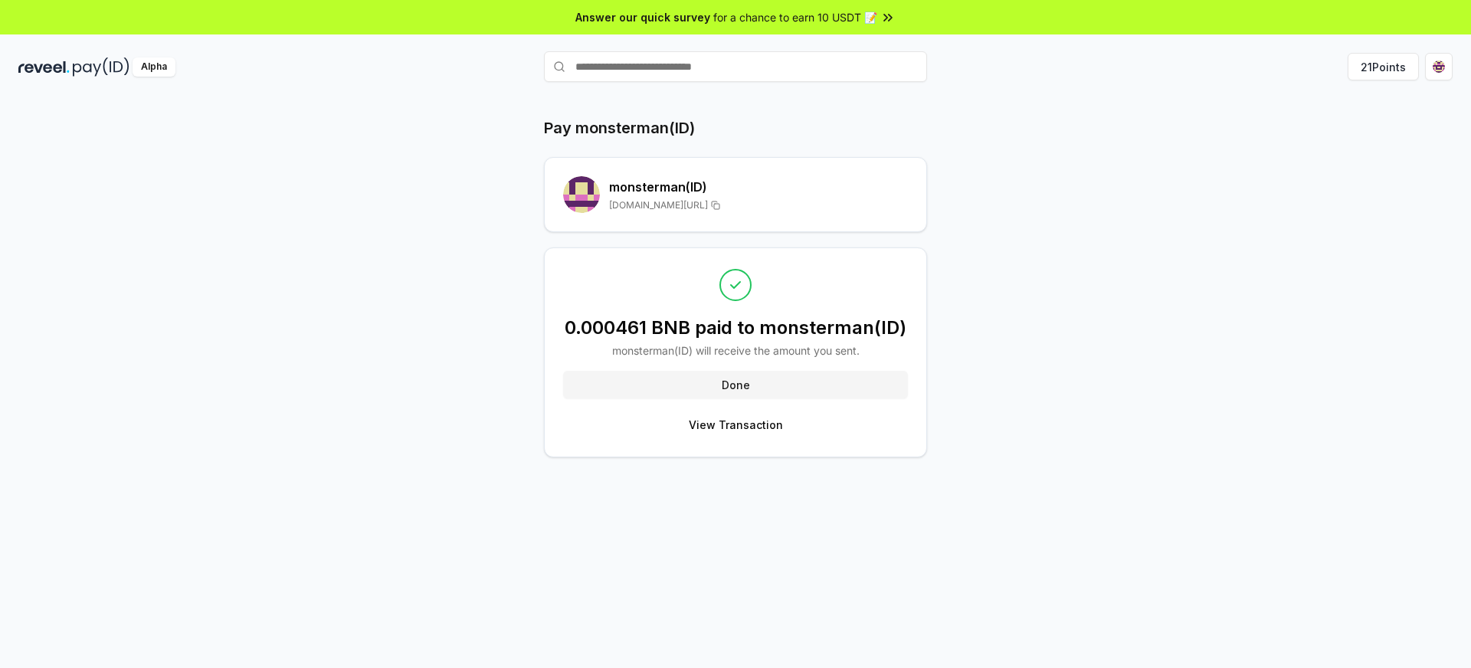
click at [1072, 388] on div "Pay monsterman(ID) monsterman (ID) reveel.id/pay/monsterman 0.000461 BNB paid t…" at bounding box center [735, 287] width 919 height 340
click at [735, 387] on button "Done" at bounding box center [735, 385] width 345 height 28
